Goal: Check status: Check status

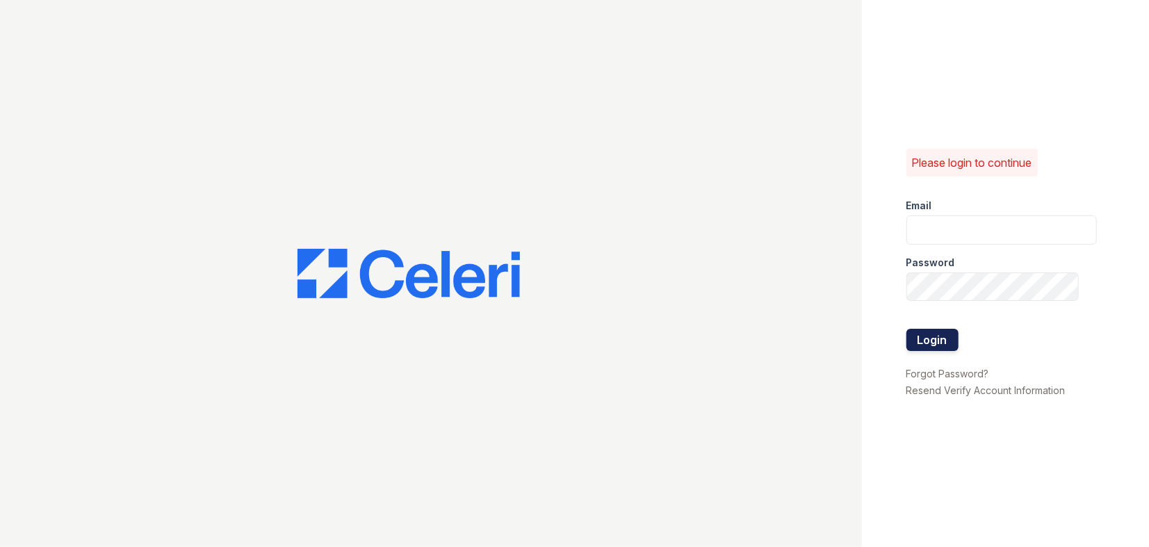
type input "ellipseamgr@greystar.com"
click at [919, 329] on button "Login" at bounding box center [932, 340] width 52 height 22
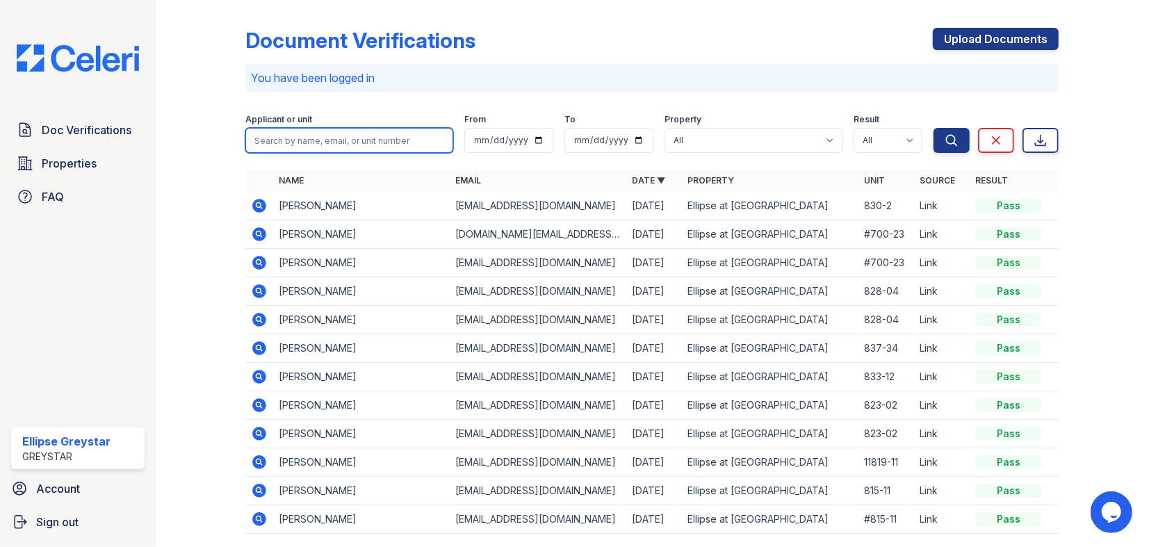
click at [341, 141] on input "search" at bounding box center [349, 140] width 208 height 25
type input "taml"
click at [933, 128] on button "Search" at bounding box center [951, 140] width 36 height 25
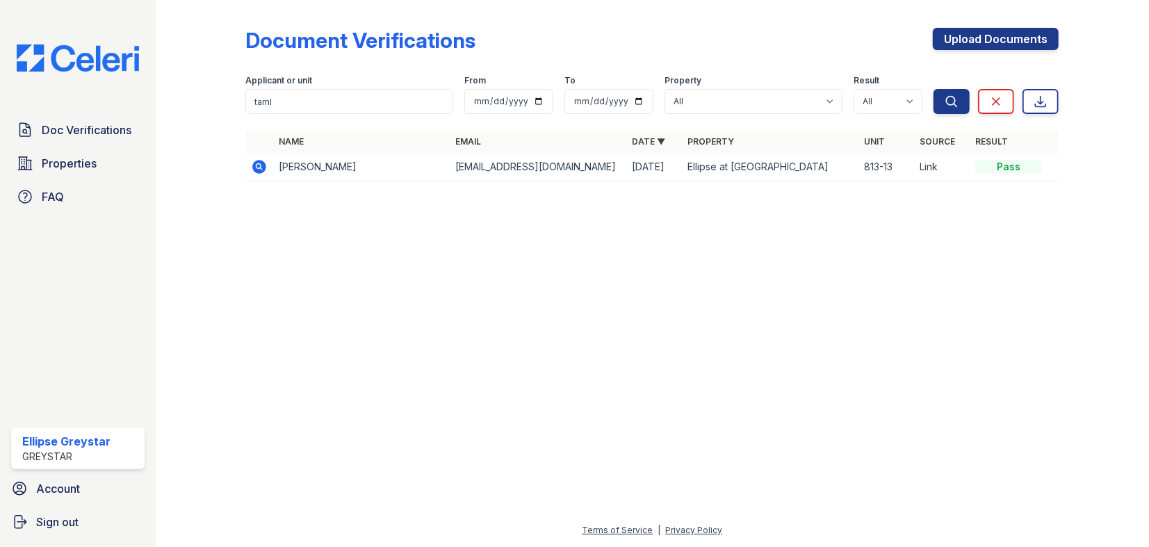
click at [255, 168] on icon at bounding box center [259, 167] width 14 height 14
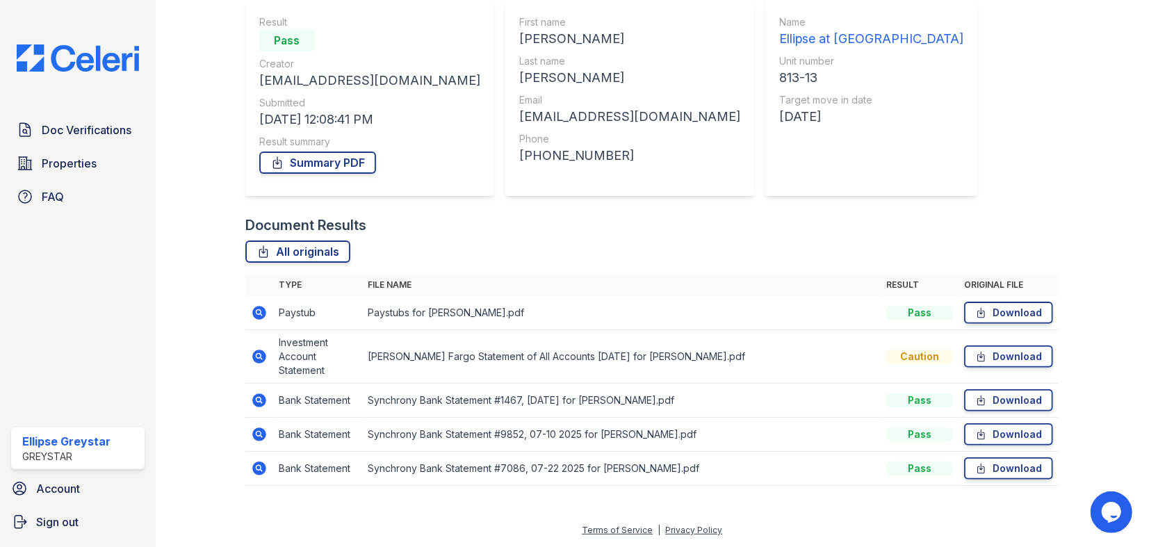
click at [252, 408] on td at bounding box center [259, 401] width 28 height 34
click at [256, 314] on icon at bounding box center [259, 313] width 14 height 14
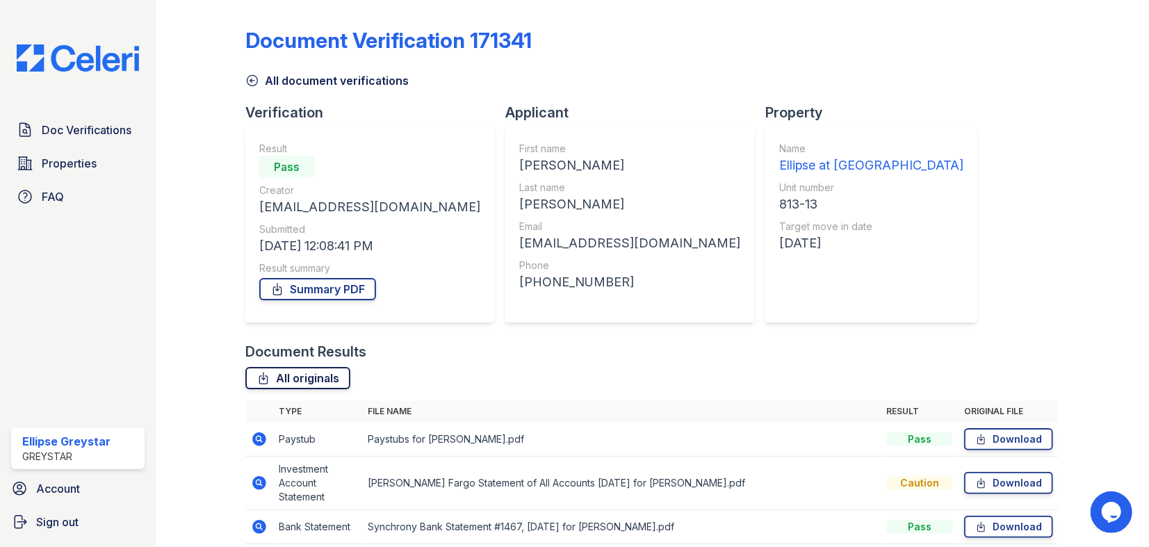
click at [314, 372] on link "All originals" at bounding box center [297, 378] width 105 height 22
click at [696, 84] on div "All document verifications" at bounding box center [651, 76] width 813 height 25
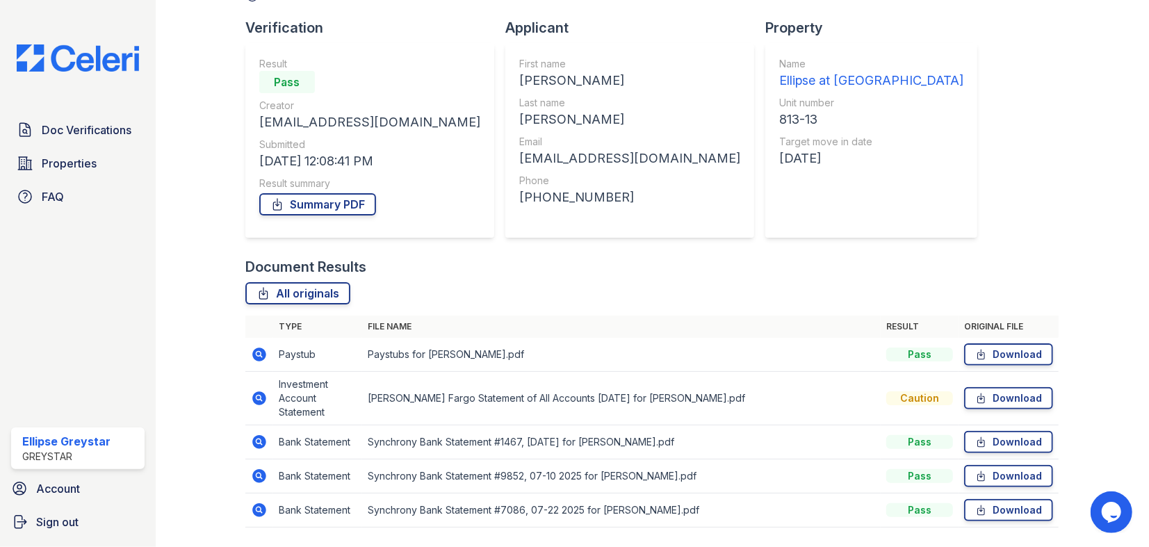
scroll to position [126, 0]
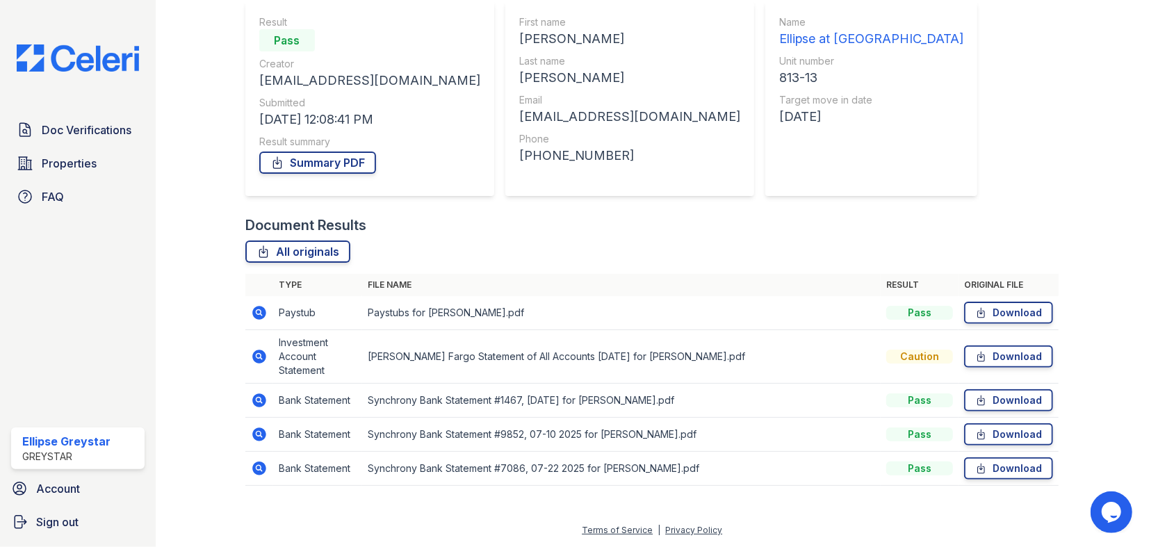
click at [44, 69] on img at bounding box center [78, 57] width 145 height 27
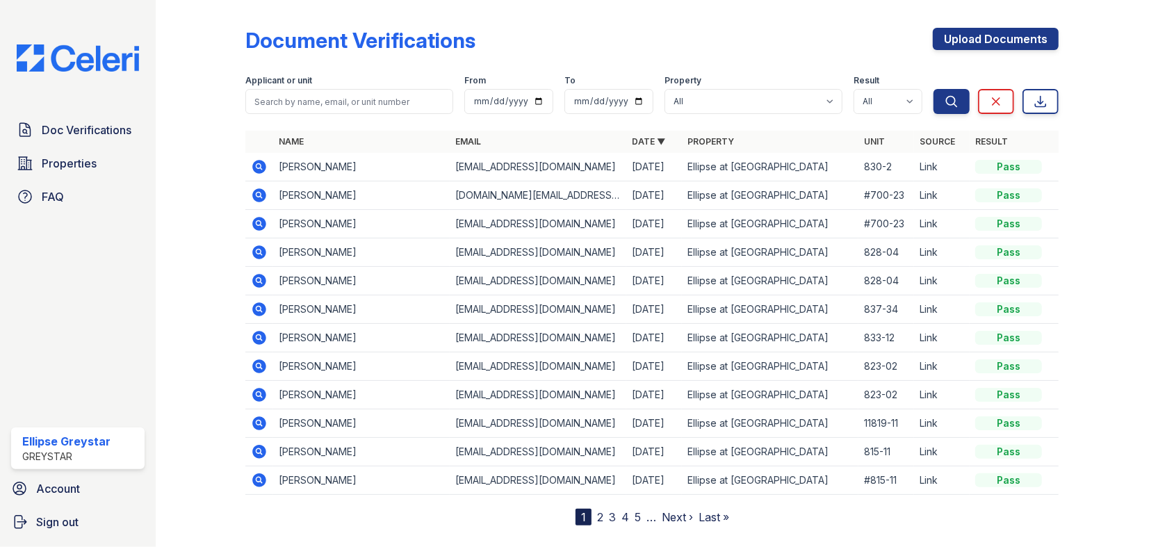
click at [261, 172] on icon at bounding box center [259, 167] width 14 height 14
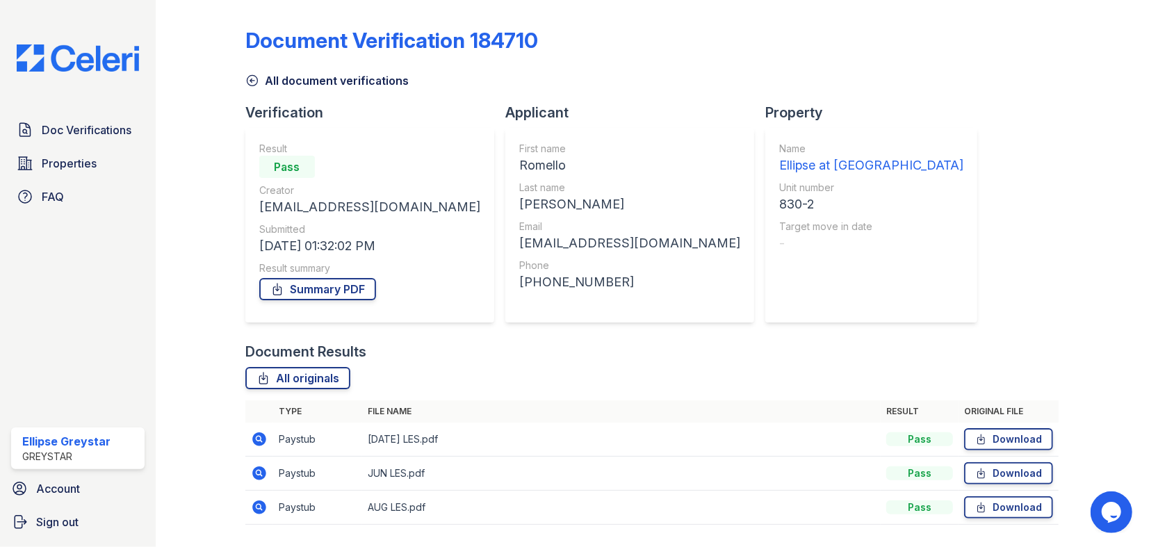
click at [263, 436] on icon at bounding box center [259, 439] width 14 height 14
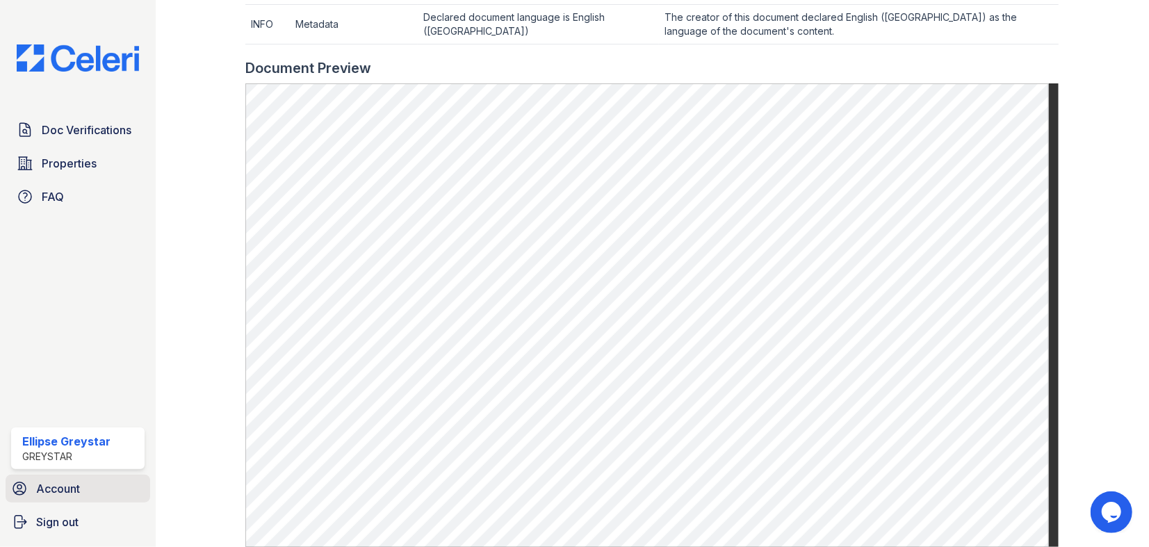
click at [40, 495] on span "Account" at bounding box center [58, 488] width 44 height 17
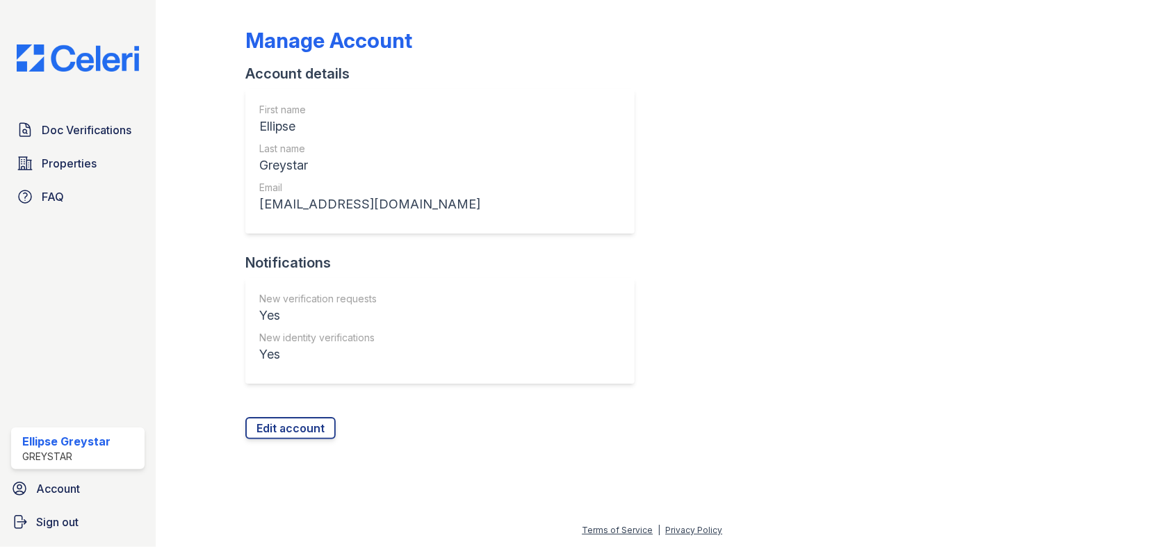
drag, startPoint x: 1118, startPoint y: 39, endPoint x: 692, endPoint y: 158, distance: 442.4
click at [692, 158] on div "Manage Account Account details First name Ellipse Last name Greystar Email Elli…" at bounding box center [651, 223] width 813 height 434
click at [83, 54] on img at bounding box center [78, 57] width 145 height 27
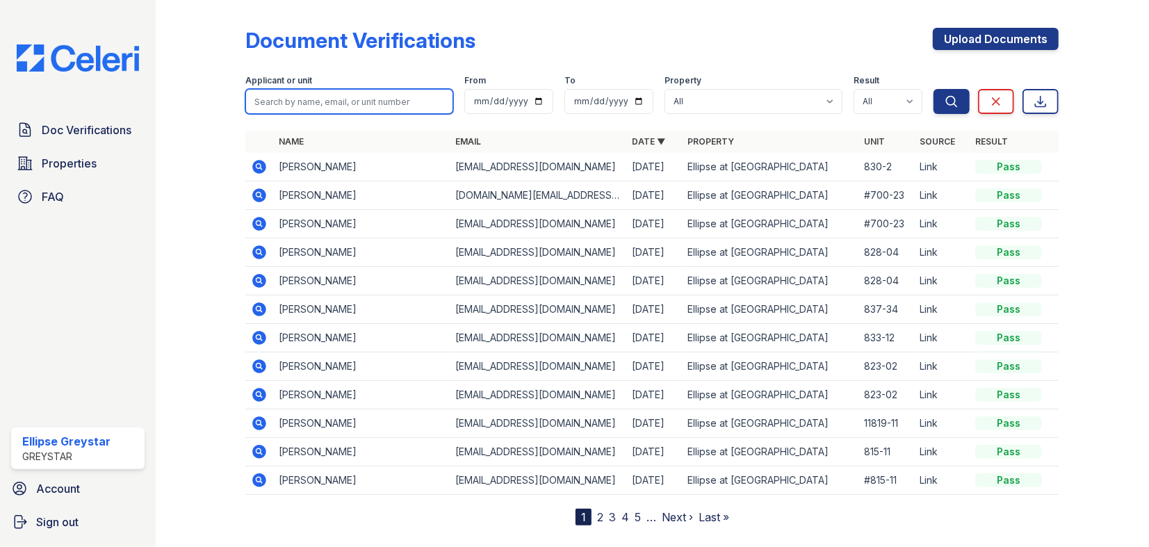
click at [310, 103] on input "search" at bounding box center [349, 101] width 208 height 25
type input "rodney"
click at [933, 89] on button "Search" at bounding box center [951, 101] width 36 height 25
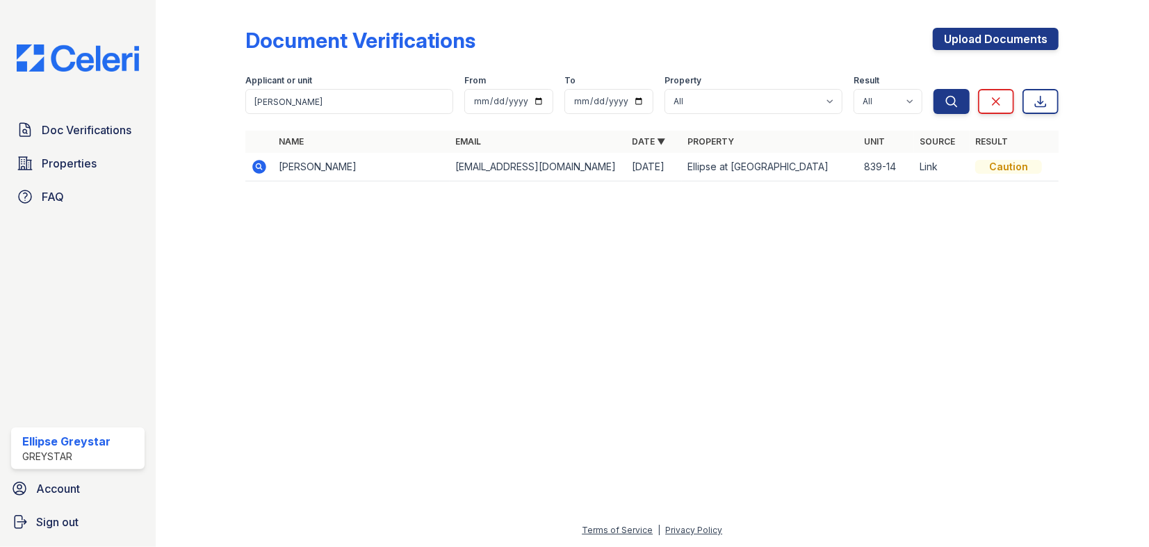
click at [240, 172] on div at bounding box center [212, 101] width 68 height 190
click at [254, 167] on icon at bounding box center [259, 167] width 14 height 14
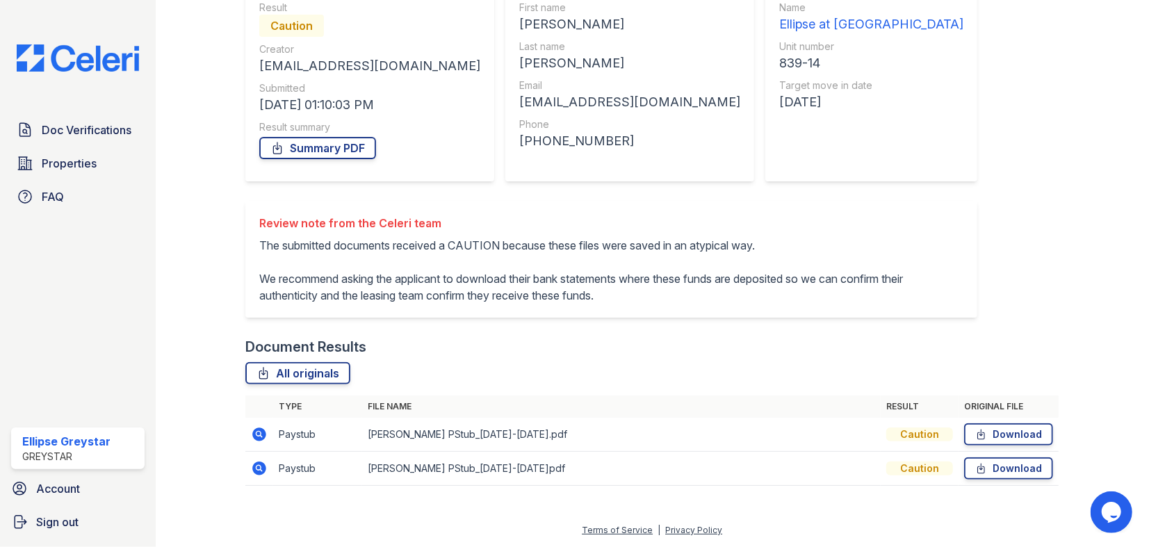
click at [252, 434] on icon at bounding box center [259, 434] width 14 height 14
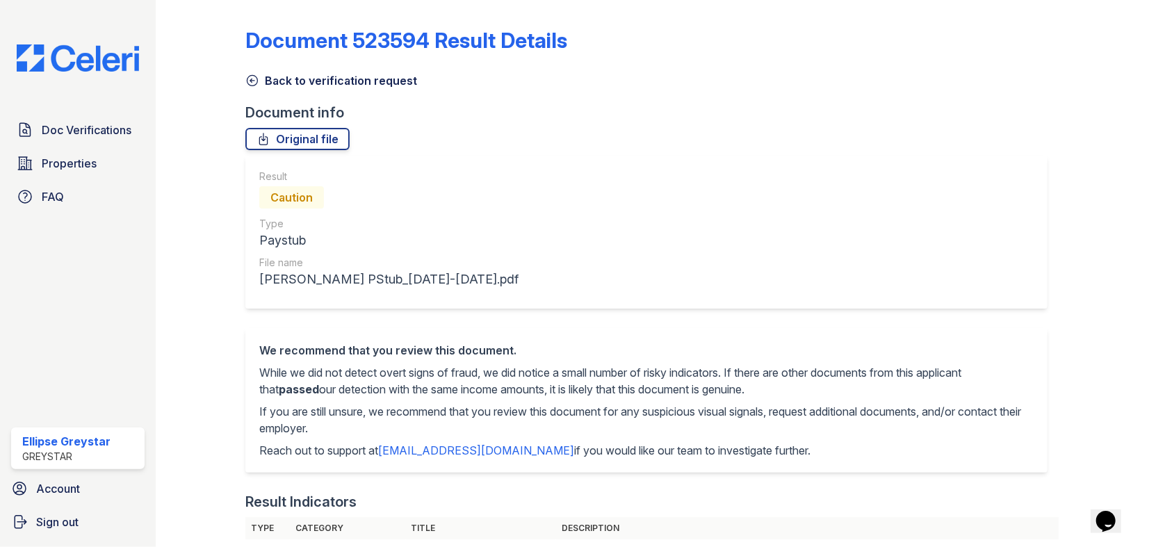
click at [245, 77] on icon at bounding box center [252, 81] width 14 height 14
